Goal: Information Seeking & Learning: Learn about a topic

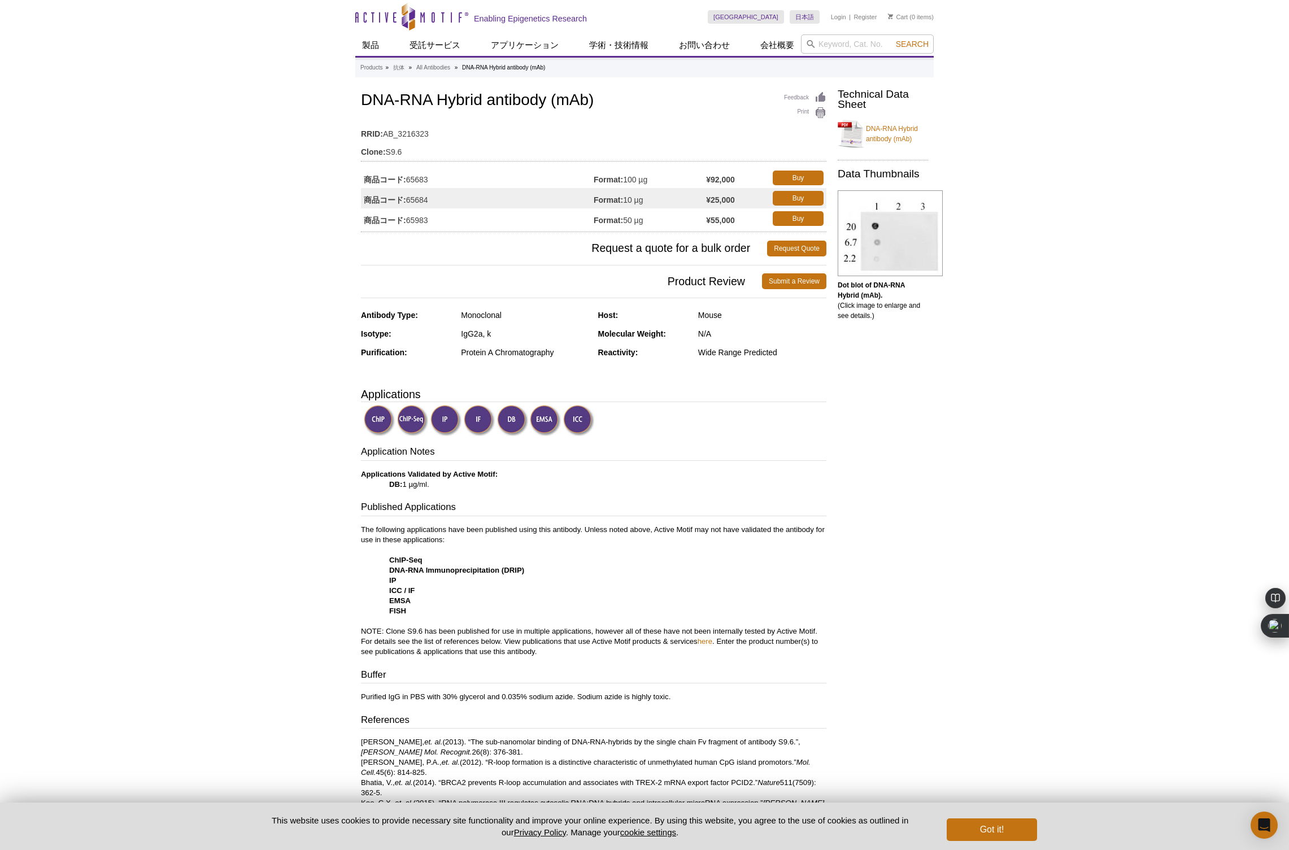
click at [446, 425] on img at bounding box center [446, 420] width 31 height 31
click at [477, 422] on img at bounding box center [479, 420] width 31 height 31
click at [478, 422] on img at bounding box center [479, 420] width 31 height 31
click at [877, 128] on link "DNA-RNA Hybrid antibody (mAb)" at bounding box center [883, 134] width 90 height 34
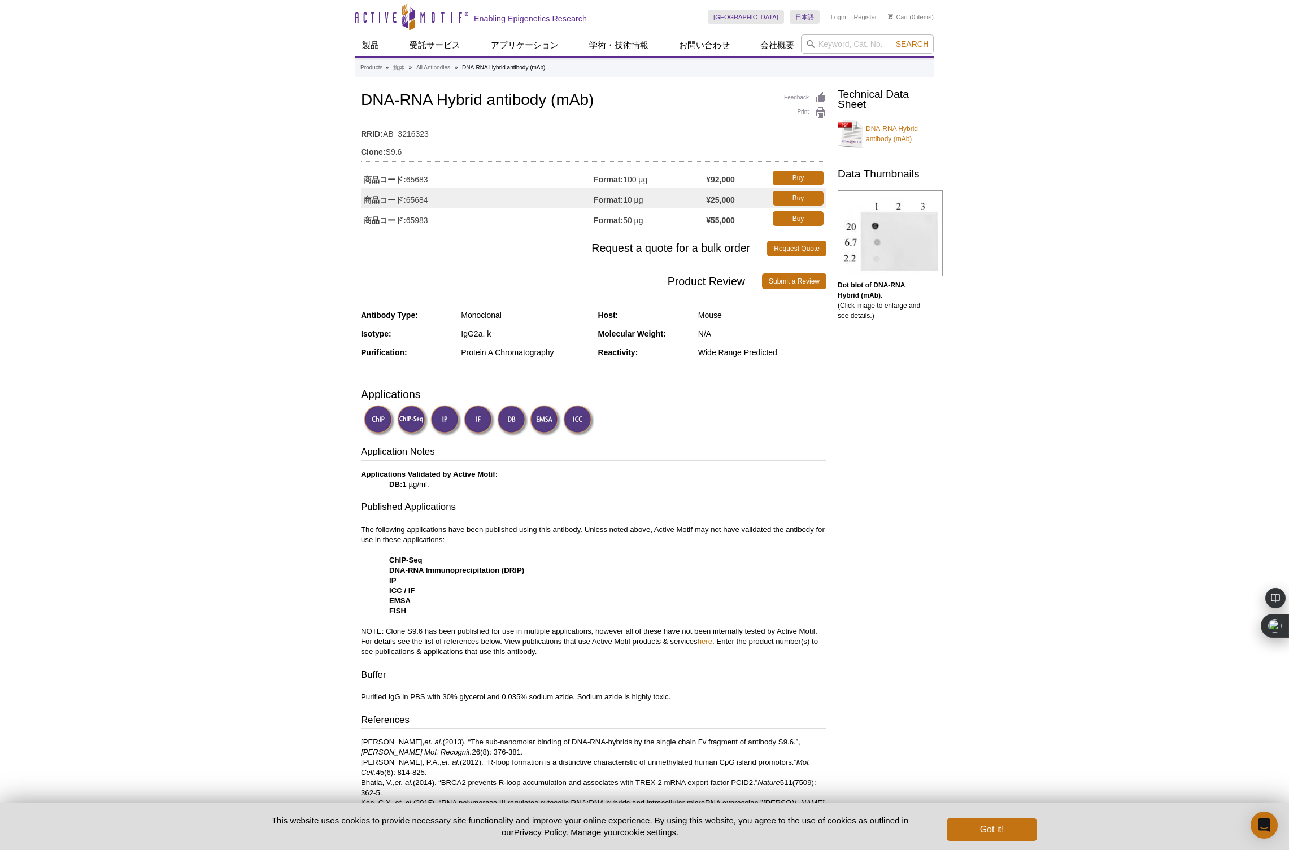
scroll to position [7, 0]
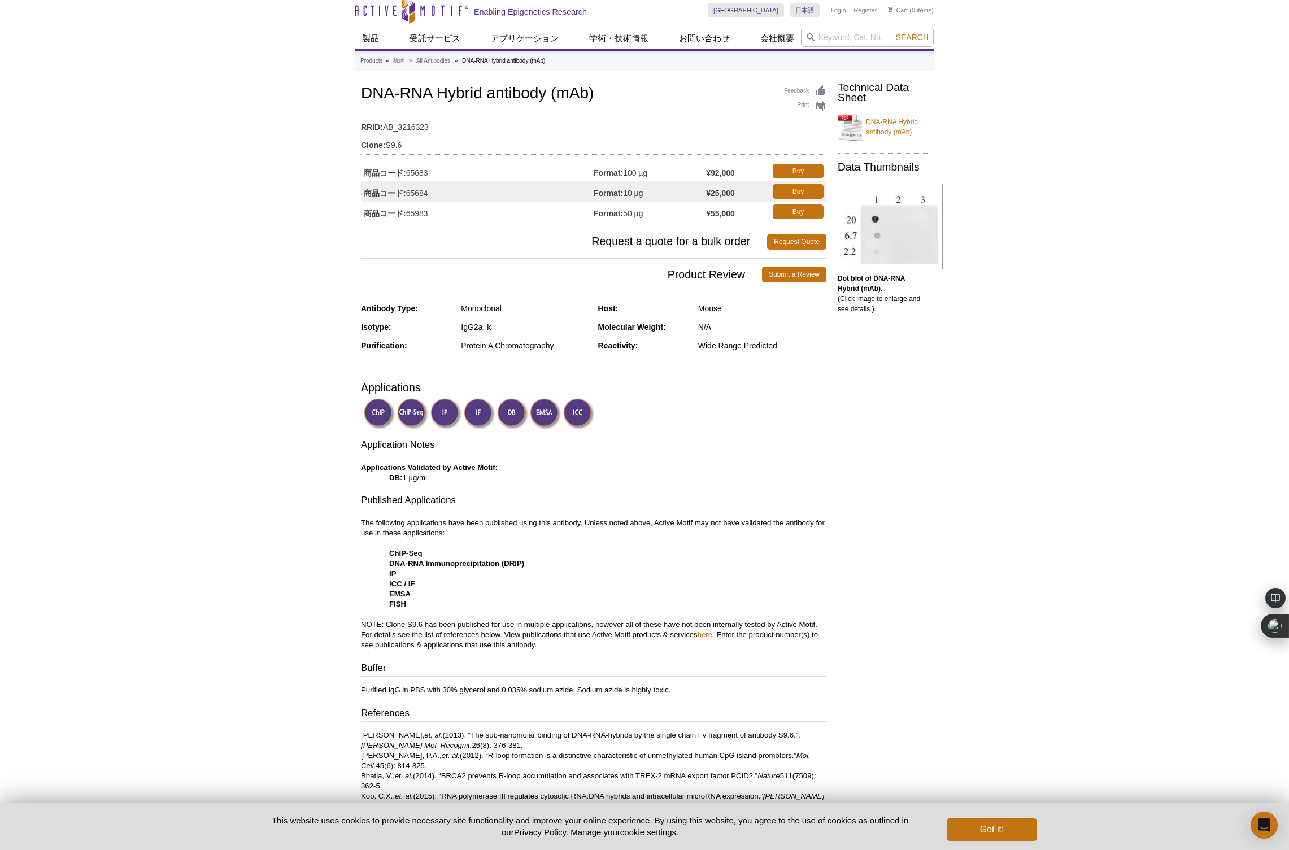
click at [478, 405] on img at bounding box center [479, 413] width 31 height 31
click at [478, 410] on img at bounding box center [479, 413] width 31 height 31
click at [478, 414] on img at bounding box center [479, 413] width 31 height 31
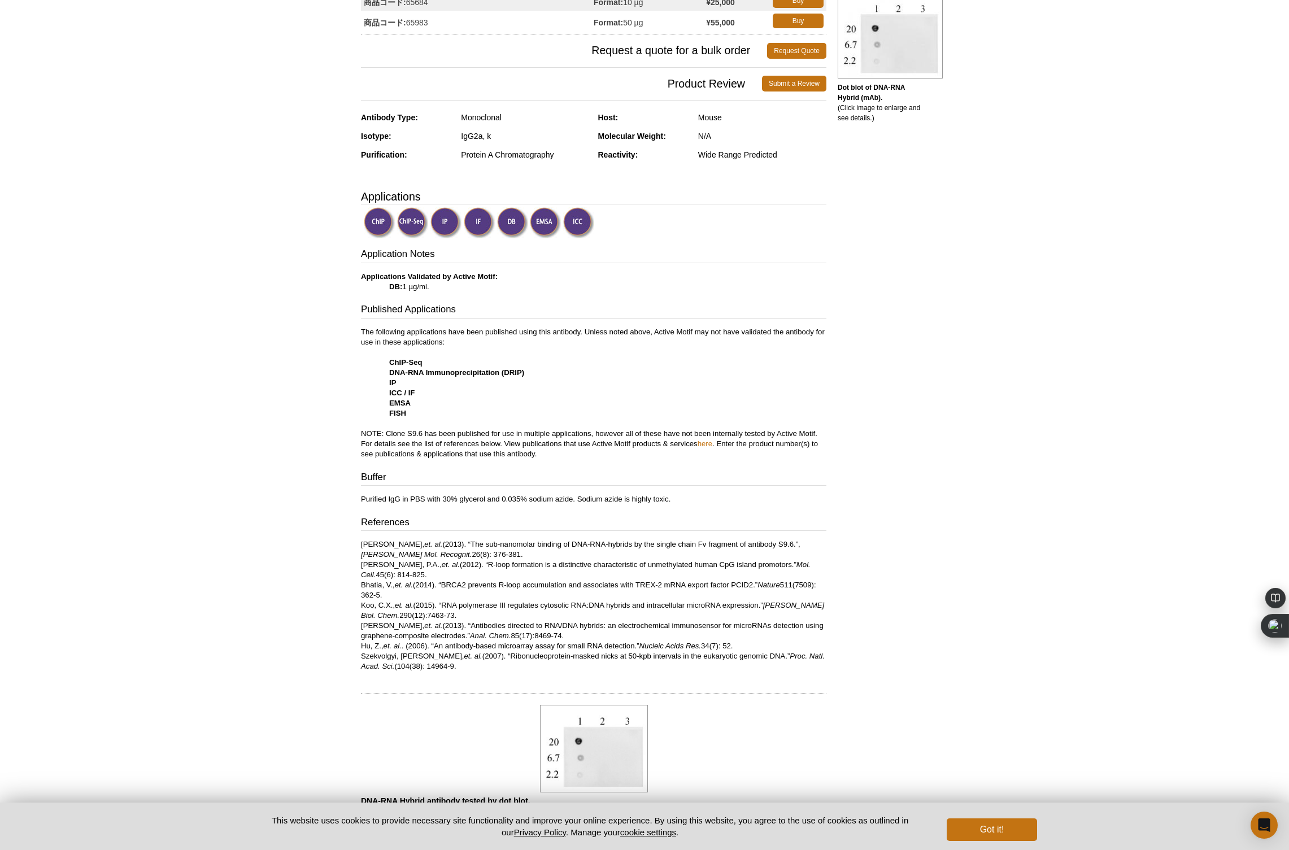
scroll to position [0, 0]
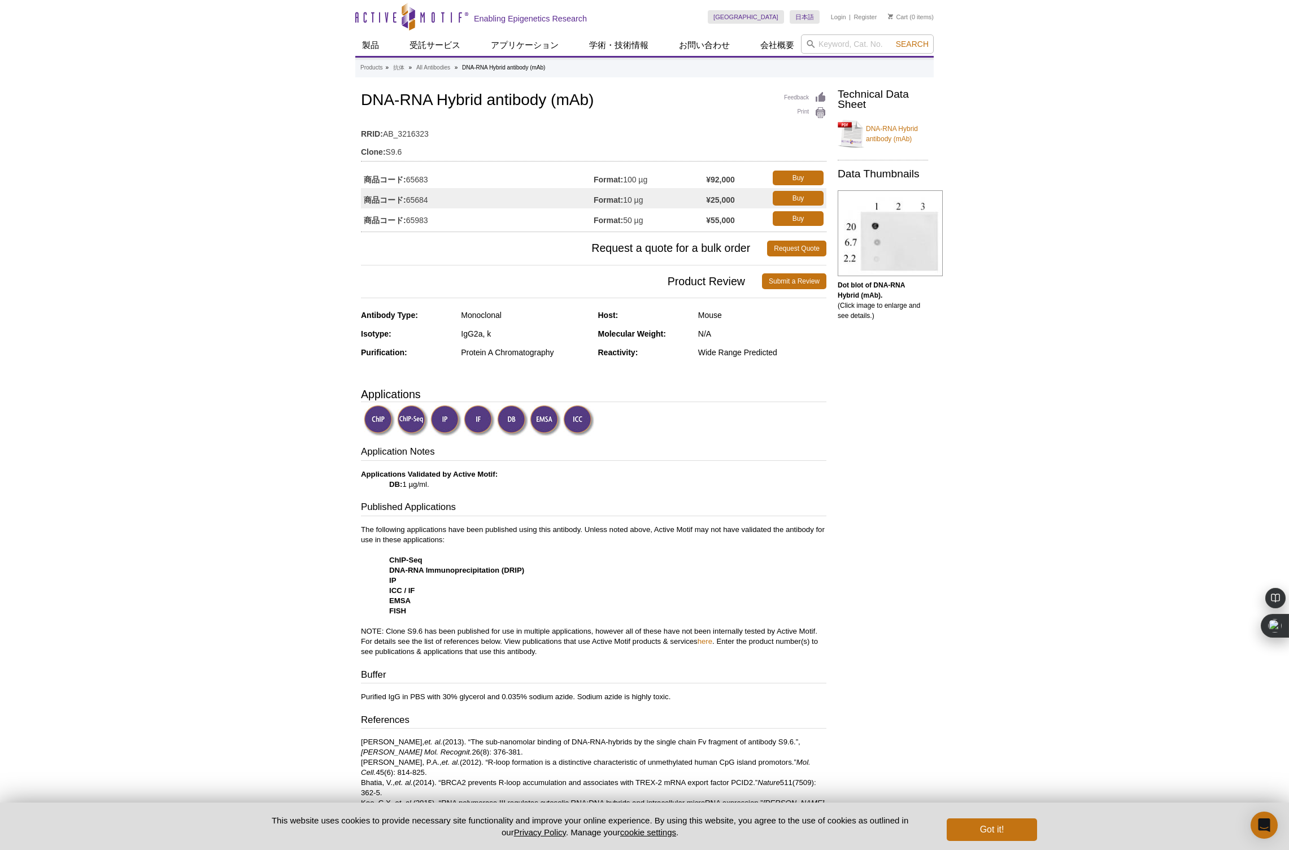
click at [1158, 91] on div "Active Motif Logo Enabling Epigenetics Research 0 Search Skip to content Active…" at bounding box center [644, 744] width 1289 height 1488
